Goal: Transaction & Acquisition: Subscribe to service/newsletter

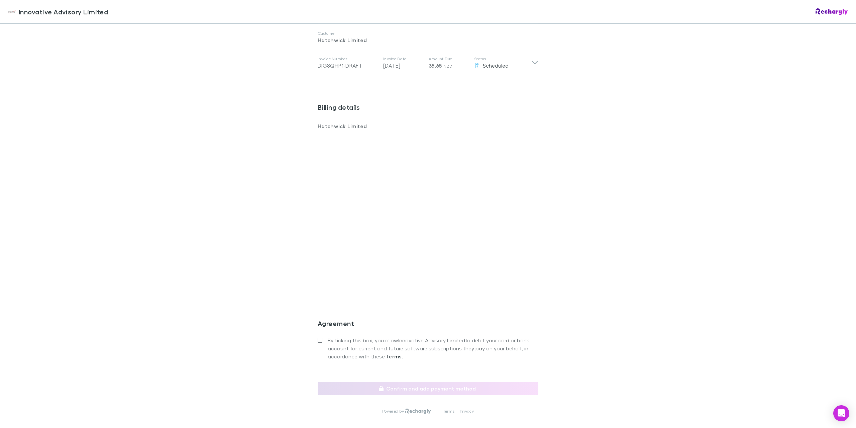
scroll to position [399, 0]
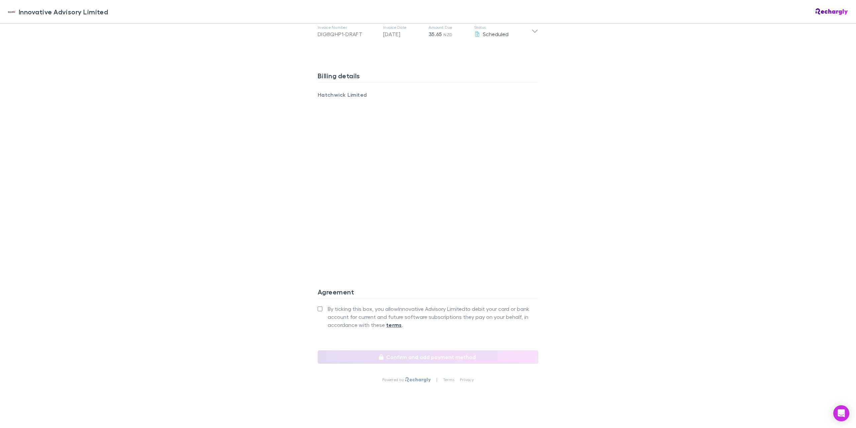
click at [318, 305] on label "By ticking this box, you allow Innovative Advisory Limited to debit your card o…" at bounding box center [428, 317] width 221 height 24
click at [320, 305] on label "By ticking this box, you allow Innovative Advisory Limited to debit your card o…" at bounding box center [428, 317] width 221 height 24
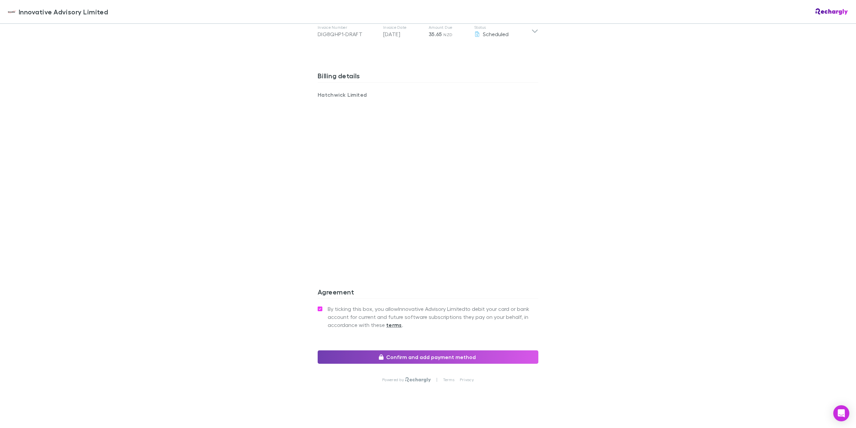
click at [421, 355] on button "Confirm and add payment method" at bounding box center [428, 356] width 221 height 13
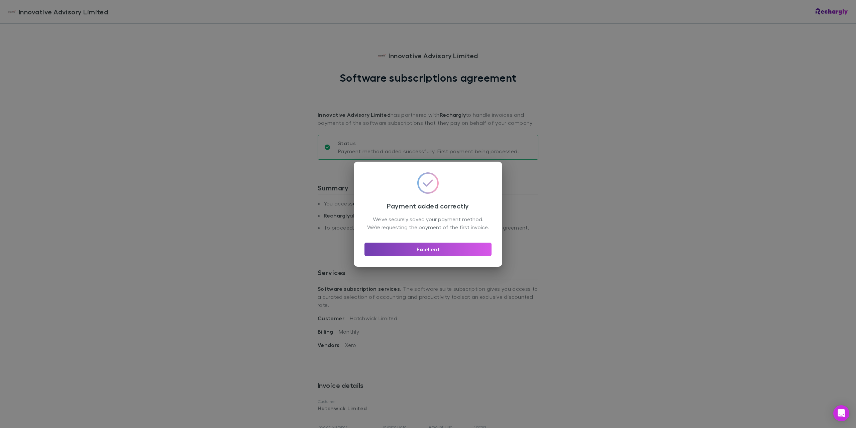
click at [416, 255] on button "Excellent" at bounding box center [428, 249] width 127 height 13
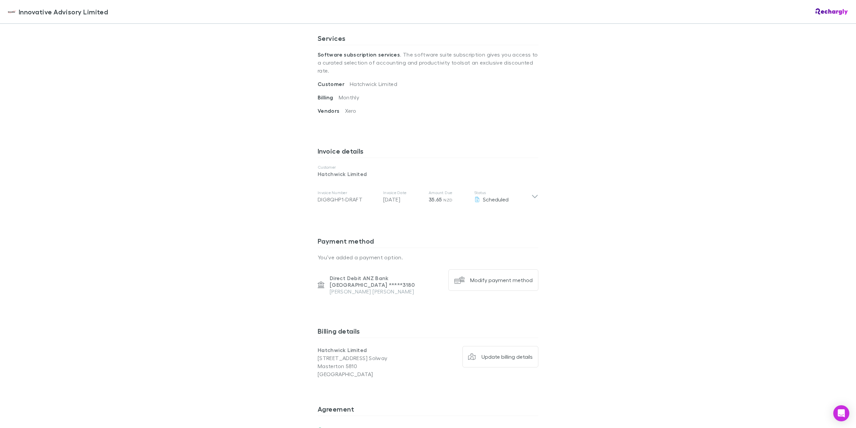
scroll to position [326, 0]
